Goal: Transaction & Acquisition: Book appointment/travel/reservation

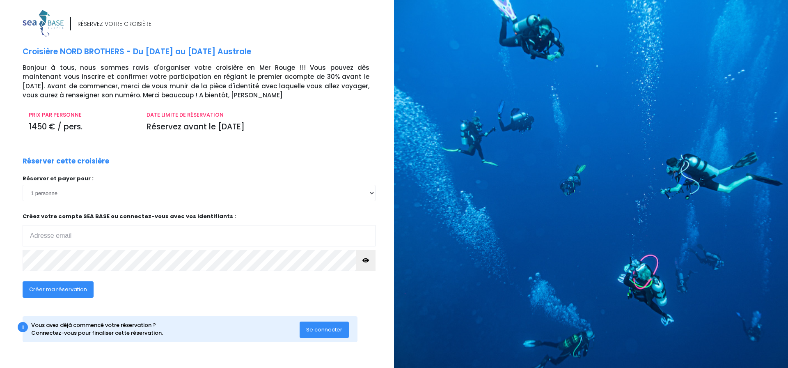
type input "bretonstephane4837@neuf.fr"
click at [367, 260] on icon "button" at bounding box center [365, 260] width 7 height 0
click at [66, 287] on span "Créer ma réservation" at bounding box center [58, 289] width 58 height 8
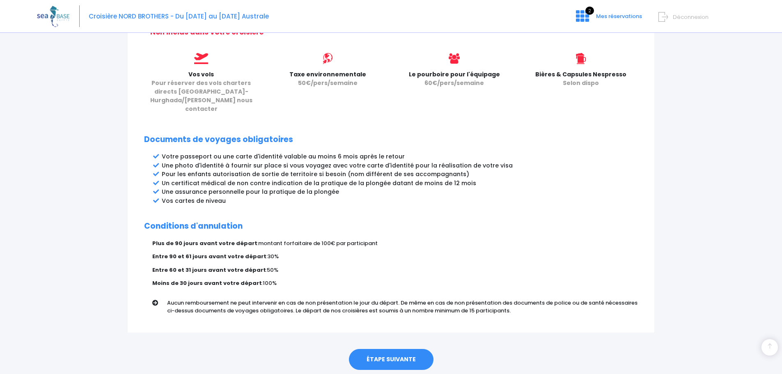
scroll to position [368, 0]
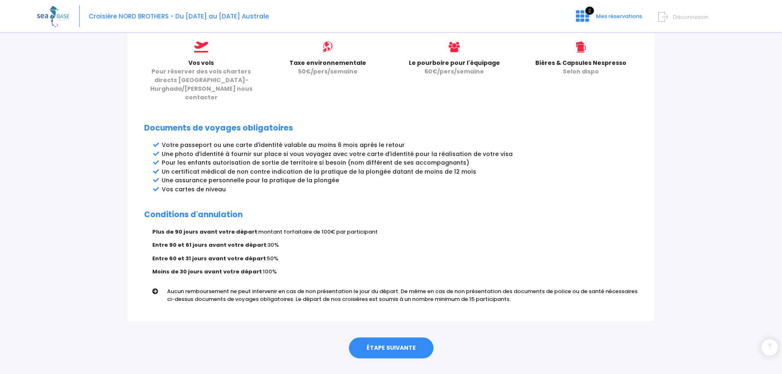
click at [397, 337] on link "ÉTAPE SUIVANTE" at bounding box center [391, 347] width 85 height 21
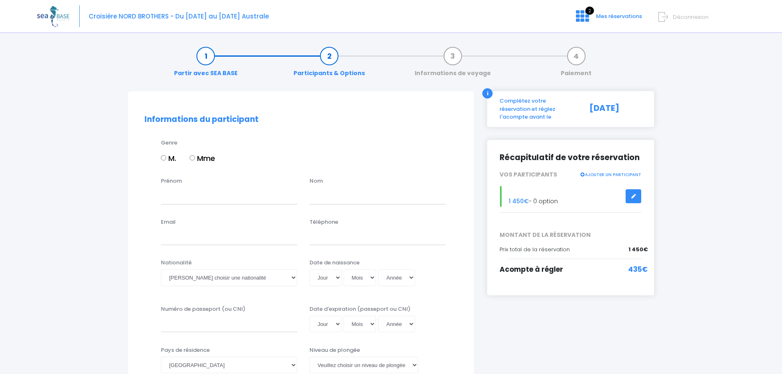
click at [164, 158] on input "M." at bounding box center [163, 157] width 5 height 5
radio input "true"
click at [201, 199] on input "Prénom" at bounding box center [229, 196] width 136 height 16
type input "STEPHANE"
click at [333, 201] on input "text" at bounding box center [377, 196] width 136 height 16
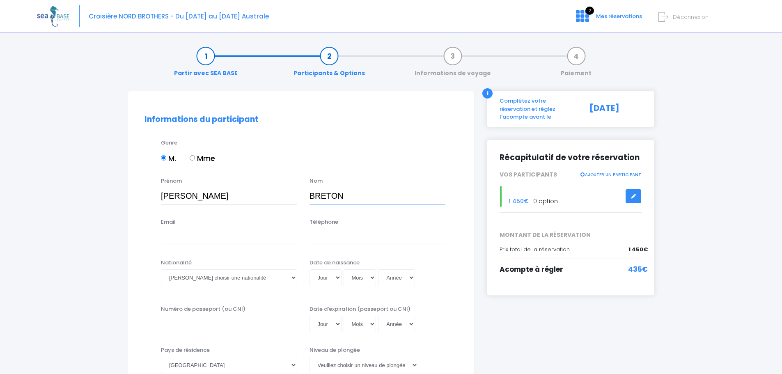
type input "BRETON"
click at [189, 242] on input "Email" at bounding box center [229, 237] width 136 height 16
type input "bretonstephane4837@neuf.fr"
type input "0633287954"
click at [292, 277] on select "Veuillez choisir une nationalité Afghane Albanaise Algerienne Allemande America…" at bounding box center [229, 277] width 136 height 16
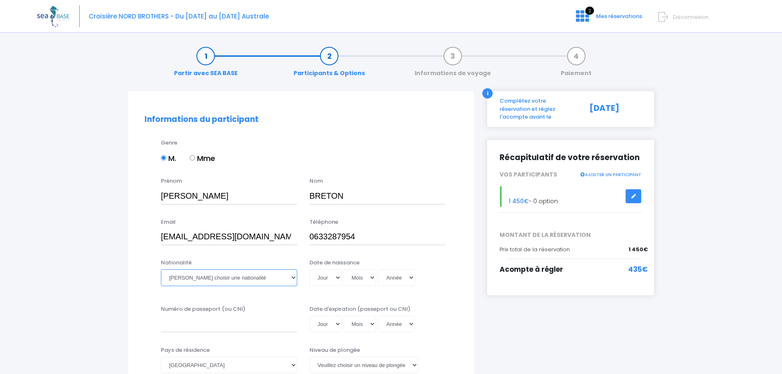
select select "Française"
click at [161, 269] on select "Veuillez choisir une nationalité Afghane Albanaise Algerienne Allemande America…" at bounding box center [229, 277] width 136 height 16
click at [338, 277] on select "Jour 01 02 03 04 05 06 07 08 09 10 11 12 13 14 15 16 17 18 19 20 21 22 23 24 25…" at bounding box center [325, 277] width 32 height 16
select select "20"
click at [309, 269] on select "Jour 01 02 03 04 05 06 07 08 09 10 11 12 13 14 15 16 17 18 19 20 21 22 23 24 25…" at bounding box center [325, 277] width 32 height 16
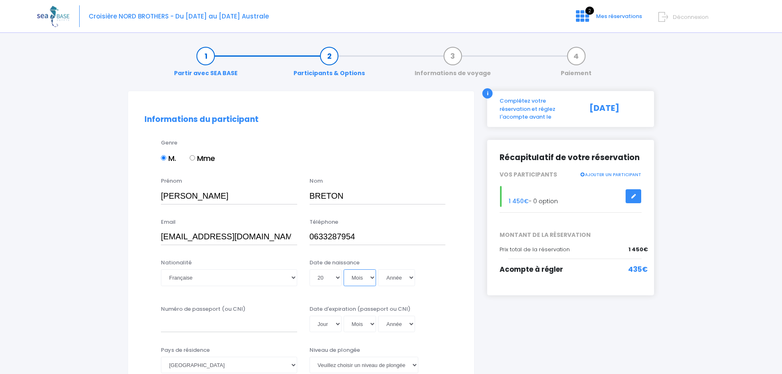
click at [371, 277] on select "Mois 01 02 03 04 05 06 07 08 09 10 11 12" at bounding box center [360, 277] width 33 height 16
select select "10"
click at [344, 269] on select "Mois 01 02 03 04 05 06 07 08 09 10 11 12" at bounding box center [360, 277] width 33 height 16
click at [412, 276] on select "Année 2045 2044 2043 2042 2041 2040 2039 2038 2037 2036 2035 2034 2033 2032 203…" at bounding box center [396, 277] width 37 height 16
select select "1965"
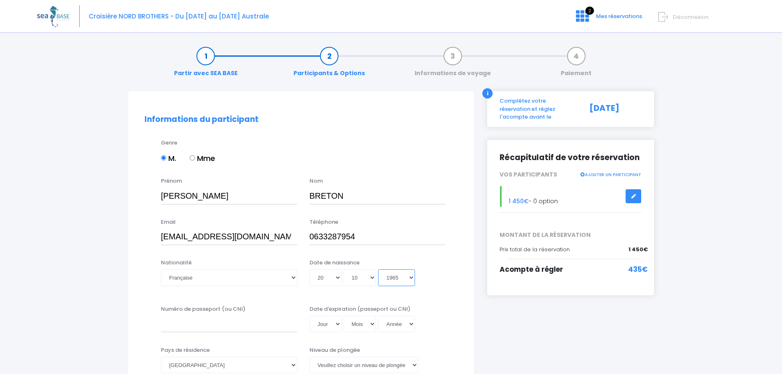
click at [378, 269] on select "Année 2045 2044 2043 2042 2041 2040 2039 2038 2037 2036 2035 2034 2033 2032 203…" at bounding box center [396, 277] width 37 height 16
type input "1965-10-20"
click at [178, 323] on input "Numéro de passeport (ou CNI)" at bounding box center [229, 324] width 136 height 16
type input "23CC535507"
click at [339, 323] on select "Jour 01 02 03 04 05 06 07 08 09 10 11 12 13 14 15 16 17 18 19 20 21 22 23 24 25…" at bounding box center [325, 324] width 32 height 16
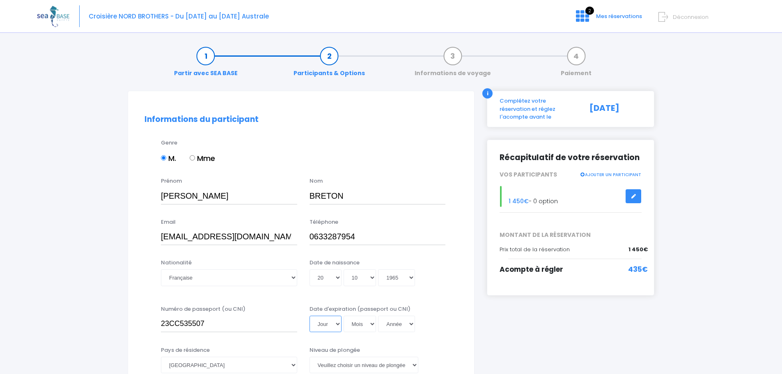
click at [339, 324] on select "Jour 01 02 03 04 05 06 07 08 09 10 11 12 13 14 15 16 17 18 19 20 21 22 23 24 25…" at bounding box center [325, 324] width 32 height 16
select select "09"
click at [309, 316] on select "Jour 01 02 03 04 05 06 07 08 09 10 11 12 13 14 15 16 17 18 19 20 21 22 23 24 25…" at bounding box center [325, 324] width 32 height 16
click at [373, 324] on select "Mois 01 02 03 04 05 06 07 08 09 10 11 12" at bounding box center [360, 324] width 33 height 16
select select "02"
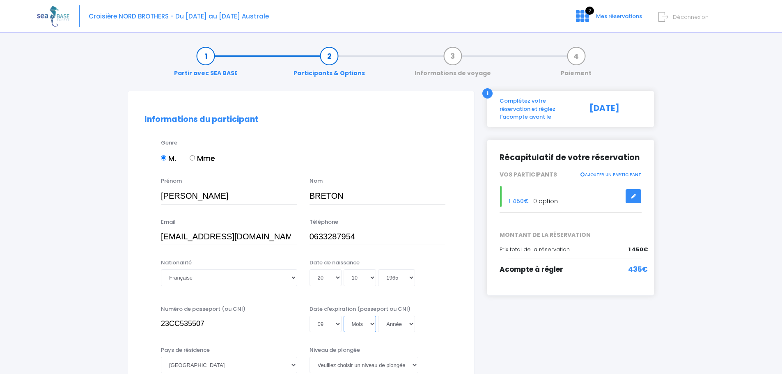
click at [344, 316] on select "Mois 01 02 03 04 05 06 07 08 09 10 11 12" at bounding box center [360, 324] width 33 height 16
click at [412, 322] on select "Année 2045 2044 2043 2042 2041 2040 2039 2038 2037 2036 2035 2034 2033 2032 203…" at bounding box center [396, 324] width 37 height 16
select select "2033"
click at [378, 316] on select "Année 2045 2044 2043 2042 2041 2040 2039 2038 2037 2036 2035 2034 2033 2032 203…" at bounding box center [396, 324] width 37 height 16
type input "2033-02-09"
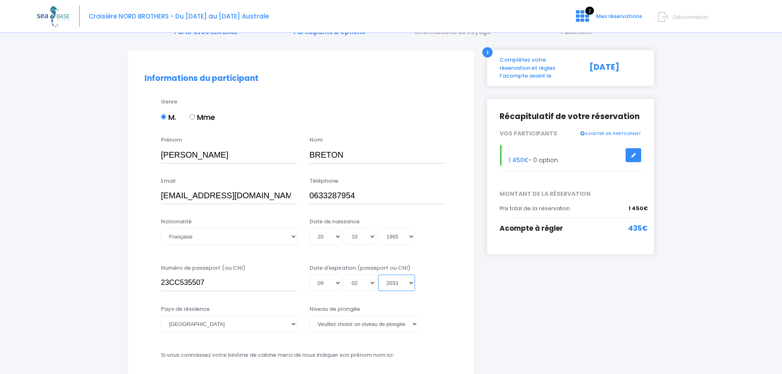
scroll to position [82, 0]
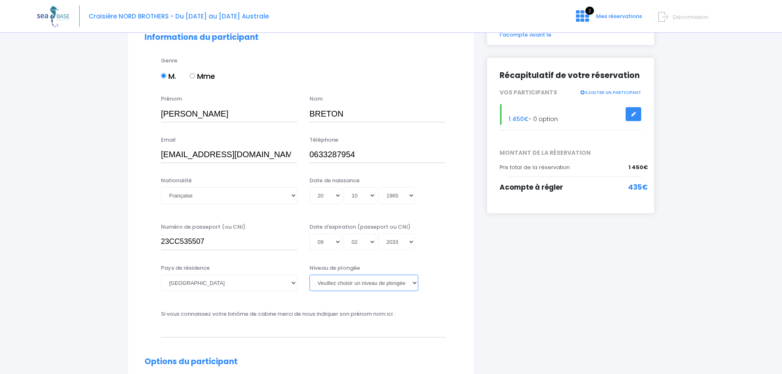
click at [413, 282] on select "Veuillez choisir un niveau de plongée Non plongeur Junior OW diver Adventure OW…" at bounding box center [363, 283] width 109 height 16
select select "N2"
click at [309, 275] on select "Veuillez choisir un niveau de plongée Non plongeur Junior OW diver Adventure OW…" at bounding box center [363, 283] width 109 height 16
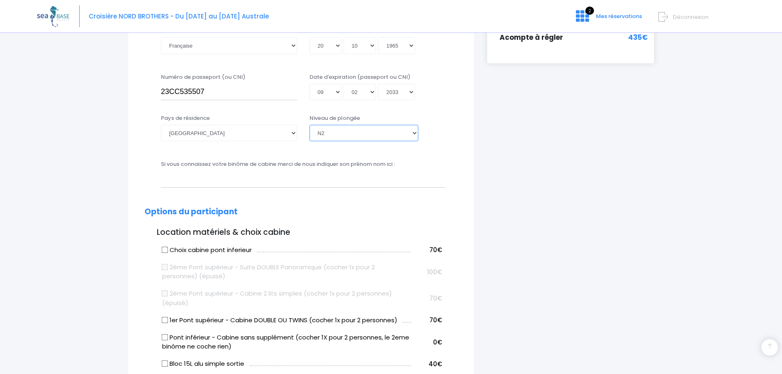
scroll to position [246, 0]
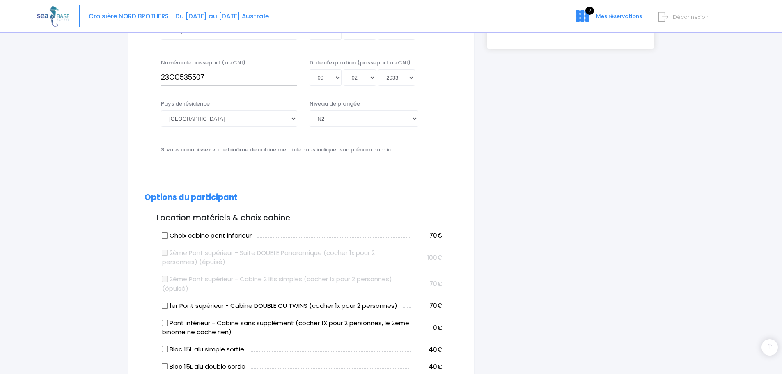
click at [167, 325] on input "Pont inférieur - Cabine sans supplément (cocher 1X pour 2 personnes, le 2eme bi…" at bounding box center [165, 322] width 7 height 7
checkbox input "true"
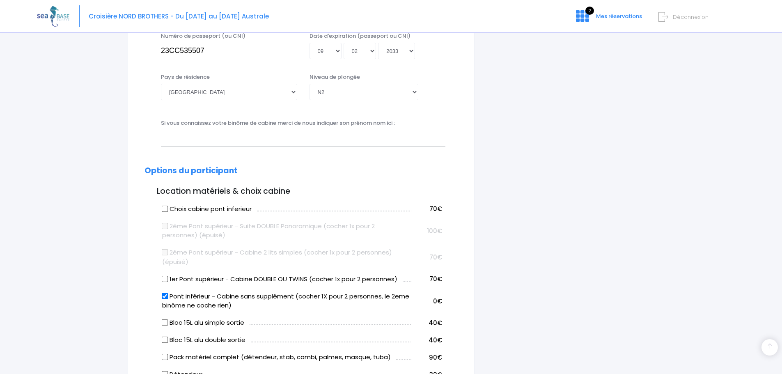
scroll to position [287, 0]
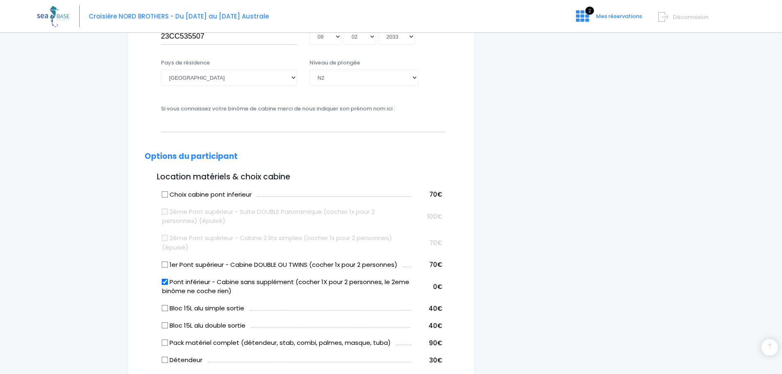
click at [164, 325] on input "Bloc 15L alu double sortie" at bounding box center [165, 325] width 7 height 7
checkbox input "true"
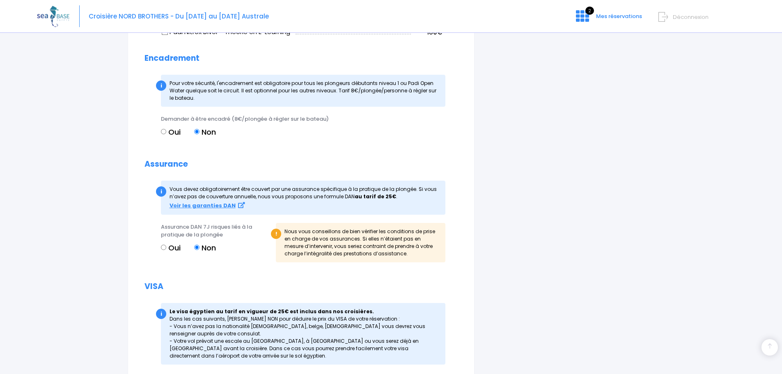
scroll to position [780, 0]
click at [161, 248] on input "Oui" at bounding box center [163, 246] width 5 height 5
radio input "true"
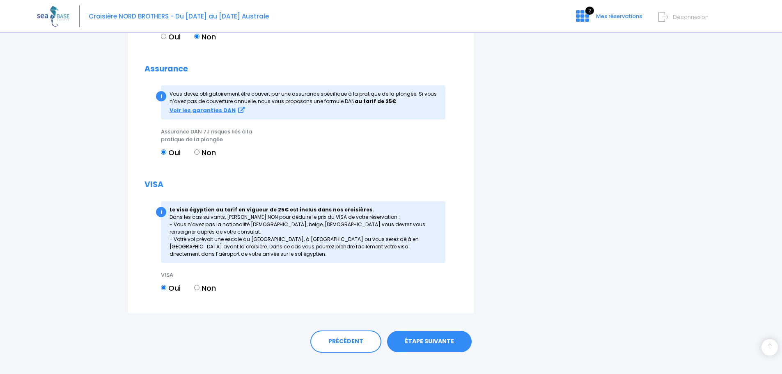
scroll to position [886, 0]
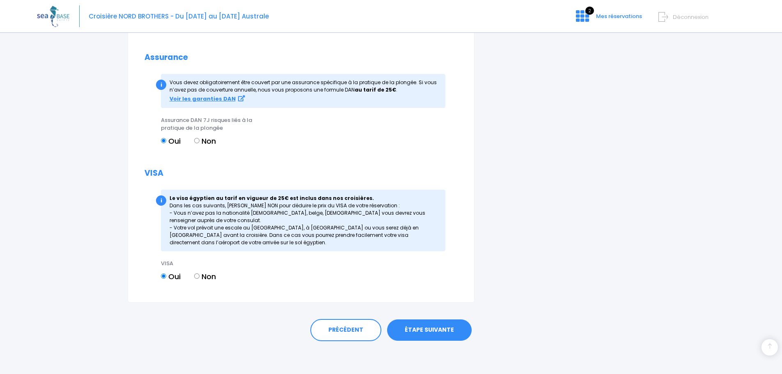
click at [450, 329] on link "ÉTAPE SUIVANTE" at bounding box center [429, 329] width 85 height 21
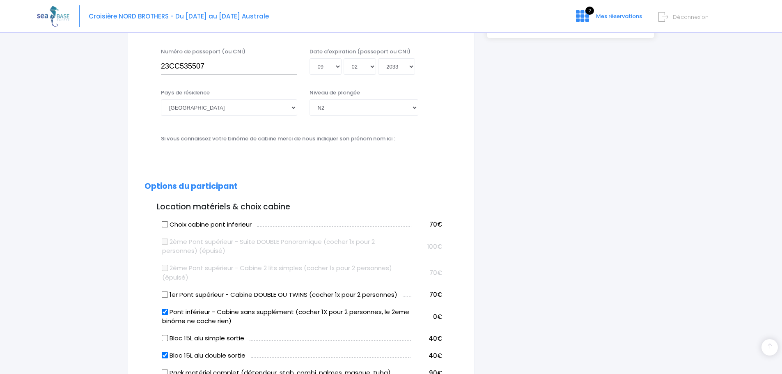
scroll to position [312, 0]
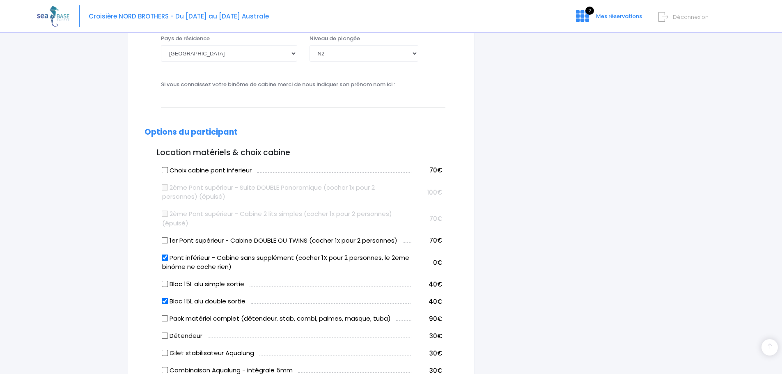
click at [163, 318] on input "Pack matériel complet (détendeur, stab, combi, palmes, masque, tuba)" at bounding box center [165, 318] width 7 height 7
checkbox input "true"
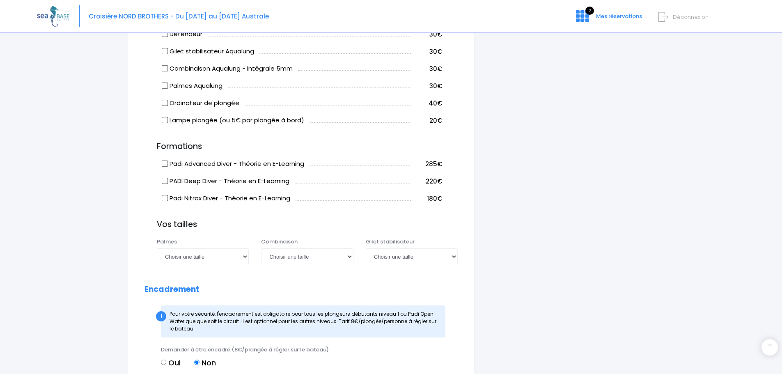
scroll to position [640, 0]
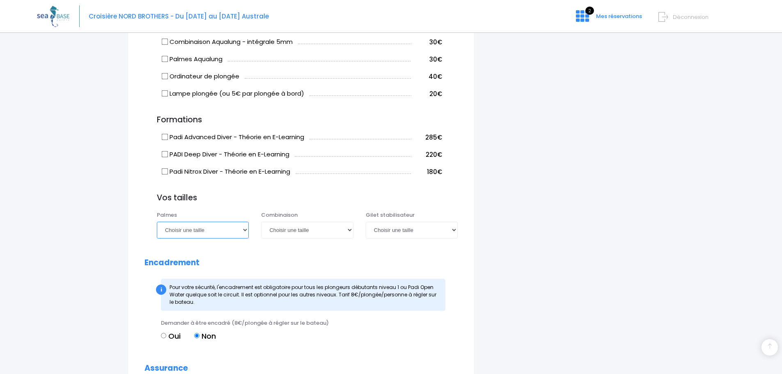
click at [243, 228] on select "Choisir une taille 36/37 38/39 40/41 42/43 44/45 46/47" at bounding box center [203, 230] width 92 height 16
select select "42/43"
click at [157, 222] on select "Choisir une taille 36/37 38/39 40/41 42/43 44/45 46/47" at bounding box center [203, 230] width 92 height 16
click at [350, 229] on select "Choisir une taille XS S M ML L XL XXL" at bounding box center [307, 230] width 92 height 16
select select "XL"
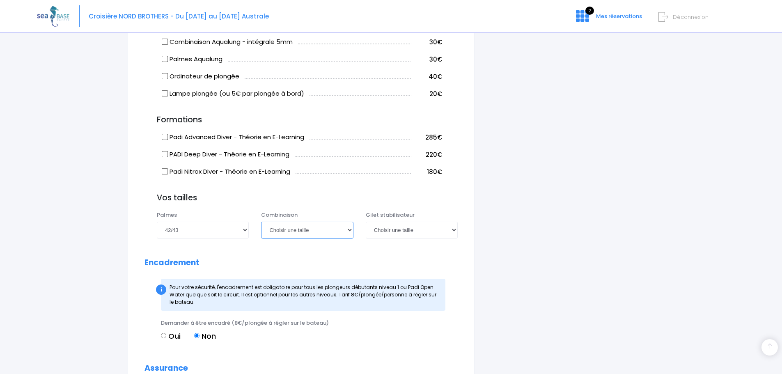
click at [261, 222] on select "Choisir une taille XS S M ML L XL XXL" at bounding box center [307, 230] width 92 height 16
click at [453, 229] on select "Choisir une taille XXS XS S M ML L XL XXL" at bounding box center [412, 230] width 92 height 16
select select "XL"
click at [366, 222] on select "Choisir une taille XXS XS S M ML L XL XXL" at bounding box center [412, 230] width 92 height 16
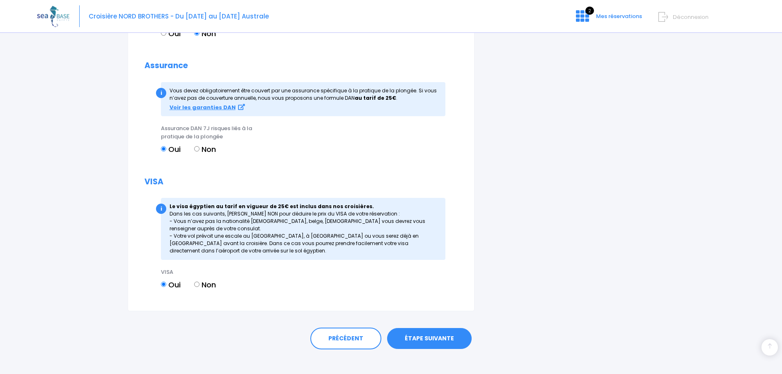
scroll to position [951, 0]
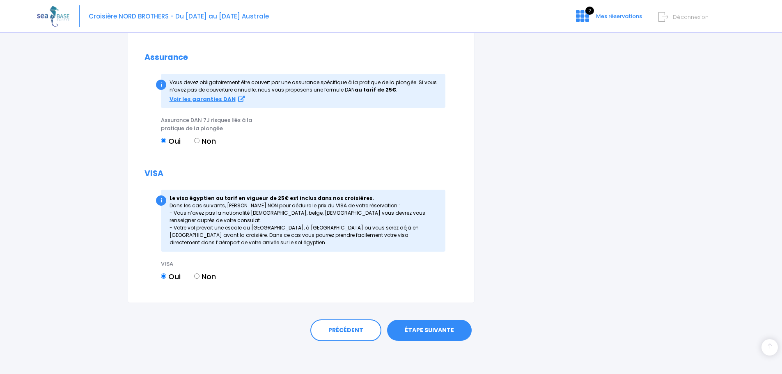
click at [441, 328] on link "ÉTAPE SUIVANTE" at bounding box center [429, 330] width 85 height 21
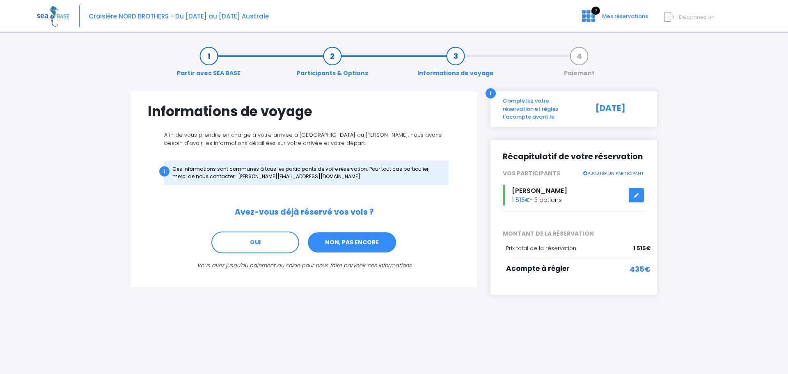
click at [357, 239] on link "NON, PAS ENCORE" at bounding box center [352, 242] width 90 height 22
click at [364, 241] on link "NON, PAS ENCORE" at bounding box center [352, 242] width 90 height 22
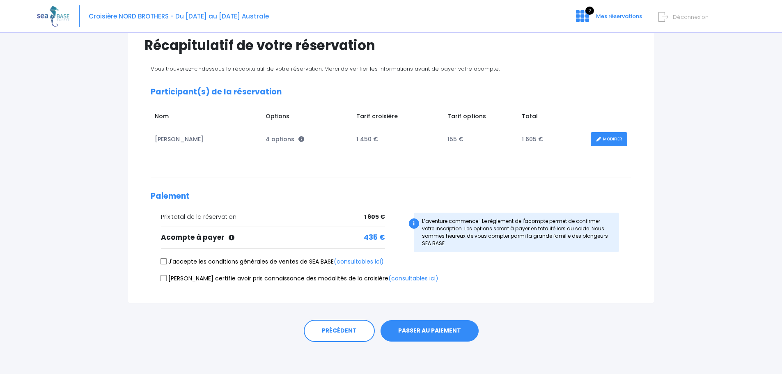
scroll to position [67, 0]
click at [166, 259] on input "J'accepte les conditions générales de ventes de SEA BASE (consultables ici)" at bounding box center [163, 260] width 7 height 7
checkbox input "true"
click at [163, 276] on input "Je certifie avoir pris connaissance des modalités de la croisière (consultables…" at bounding box center [163, 277] width 7 height 7
checkbox input "true"
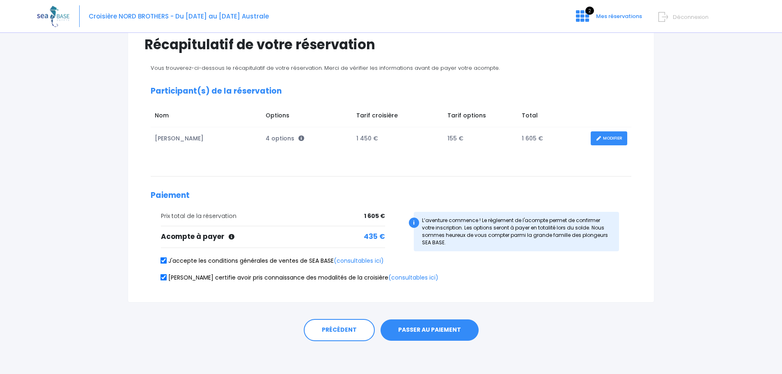
click at [408, 330] on button "PASSER AU PAIEMENT" at bounding box center [429, 329] width 98 height 21
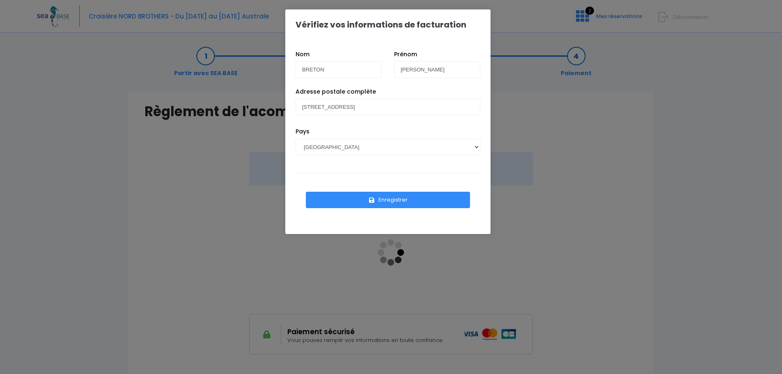
click at [387, 195] on button "Enregistrer" at bounding box center [388, 200] width 164 height 16
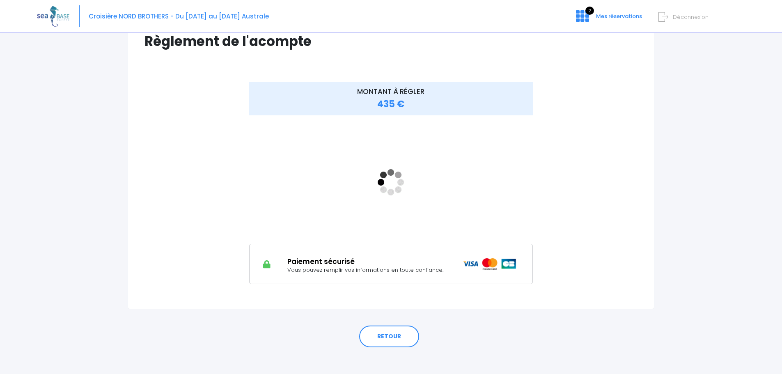
scroll to position [76, 0]
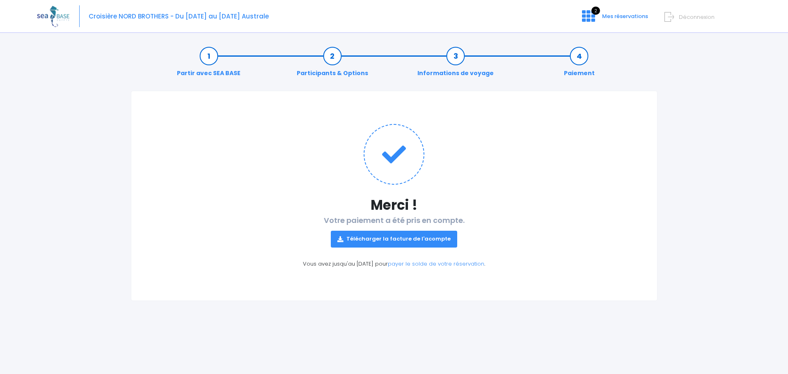
click at [396, 238] on link "Télécharger la facture de l'acompte" at bounding box center [394, 239] width 126 height 16
